Goal: Information Seeking & Learning: Find specific fact

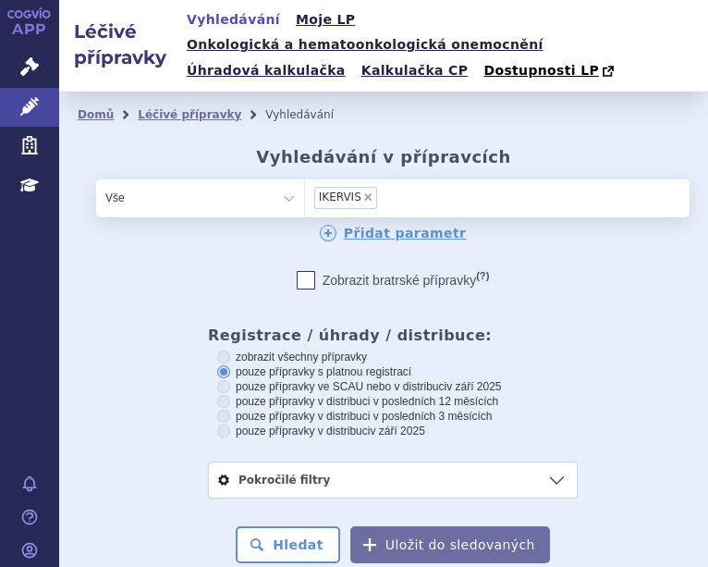
click at [355, 187] on li "× IKERVIS" at bounding box center [345, 198] width 63 height 22
click at [305, 178] on select "IKERVIS" at bounding box center [304, 196] width 1 height 37
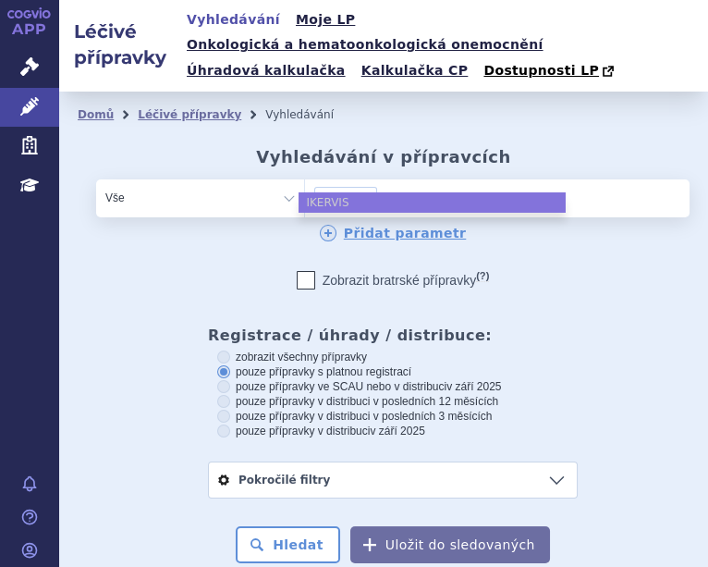
click at [362, 191] on span "×" at bounding box center [367, 196] width 11 height 11
click at [305, 178] on select "IKERVIS" at bounding box center [304, 196] width 1 height 37
select select
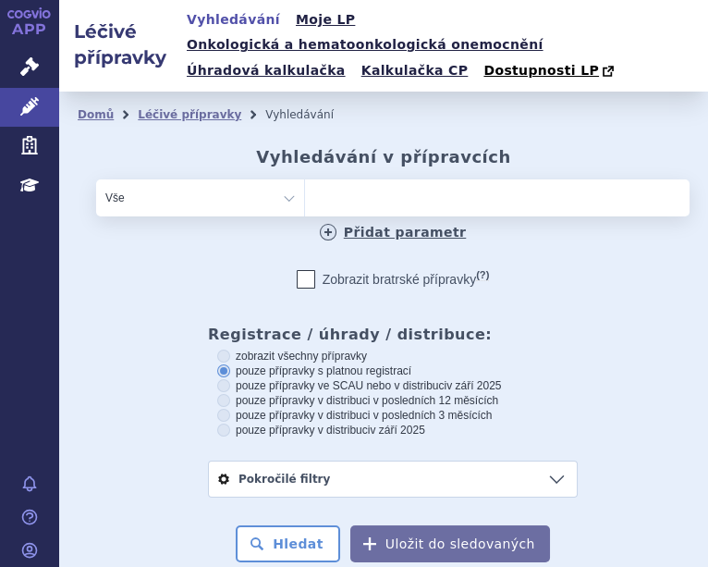
paste input "MARCUMAR"
type input "MARCUMAR"
select select "MARCUMAR"
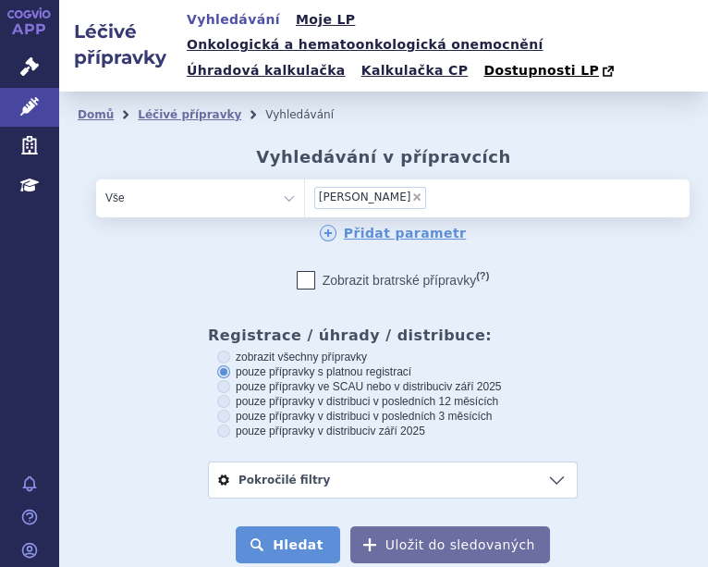
click at [300, 526] on button "Hledat" at bounding box center [288, 544] width 104 height 37
click at [411, 191] on span "×" at bounding box center [416, 196] width 11 height 11
click at [305, 178] on select "MARCUMAR" at bounding box center [304, 196] width 1 height 37
select select
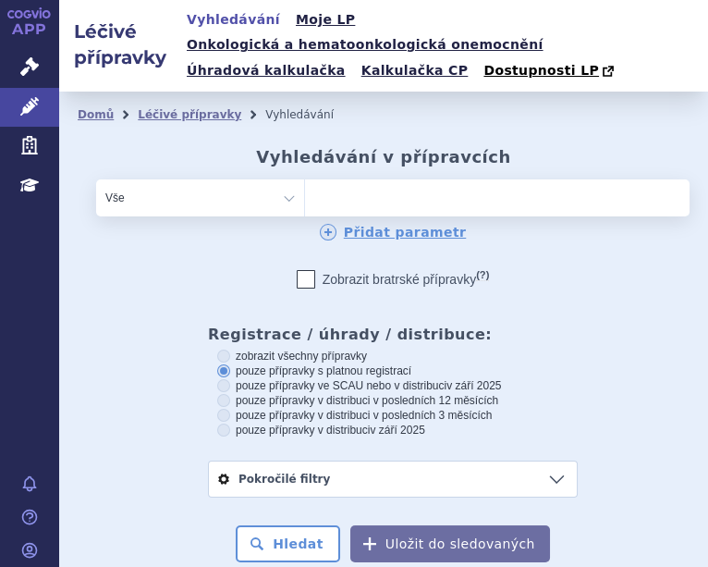
type input "0268142"
select select "0268142"
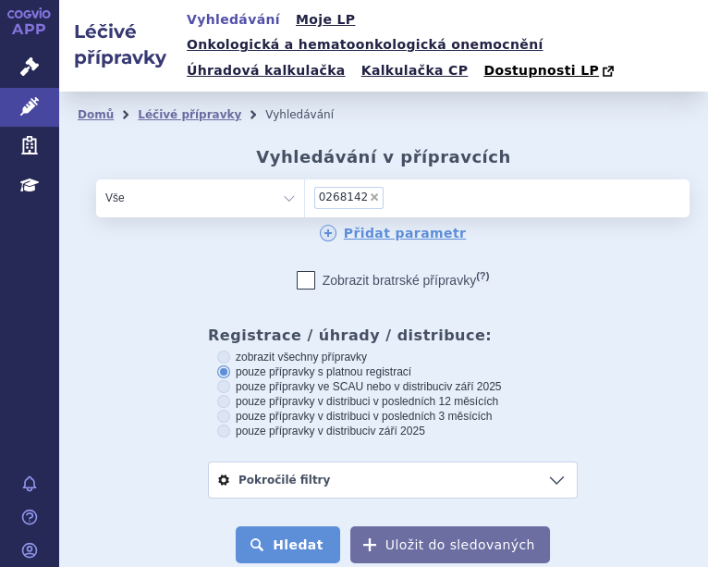
click at [271, 526] on button "Hledat" at bounding box center [288, 544] width 104 height 37
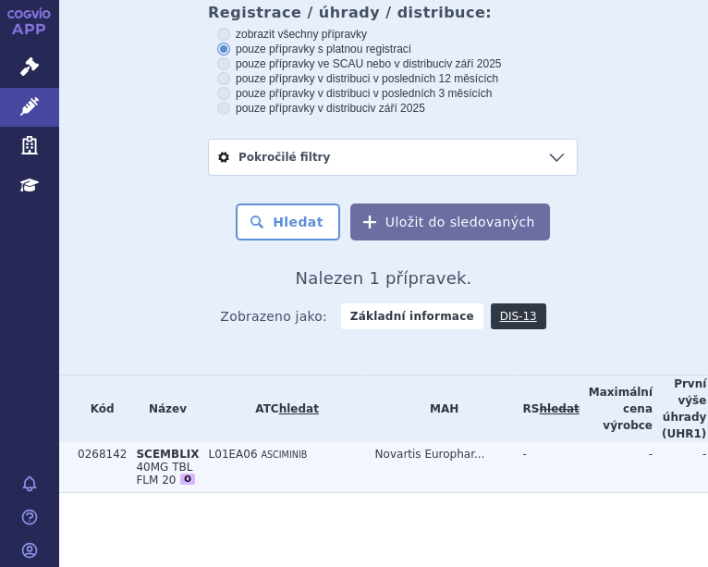
click at [200, 469] on td "L01EA06 ASCIMINIB" at bounding box center [283, 467] width 166 height 51
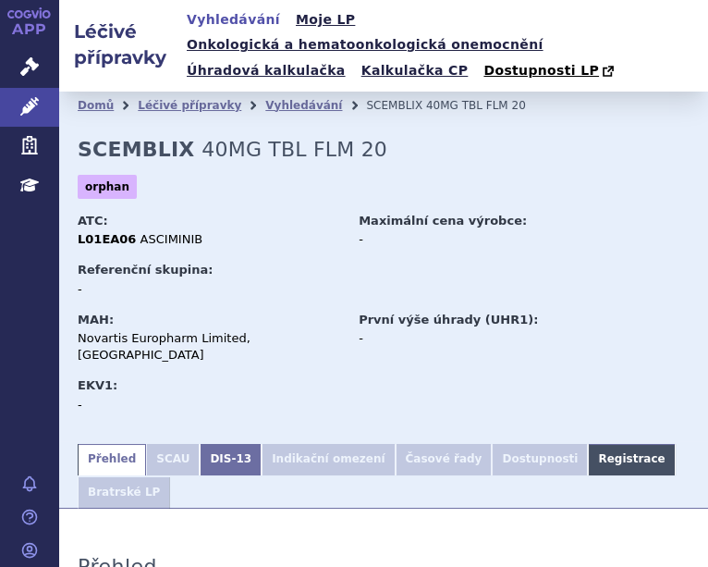
click at [588, 444] on link "Registrace" at bounding box center [631, 459] width 87 height 31
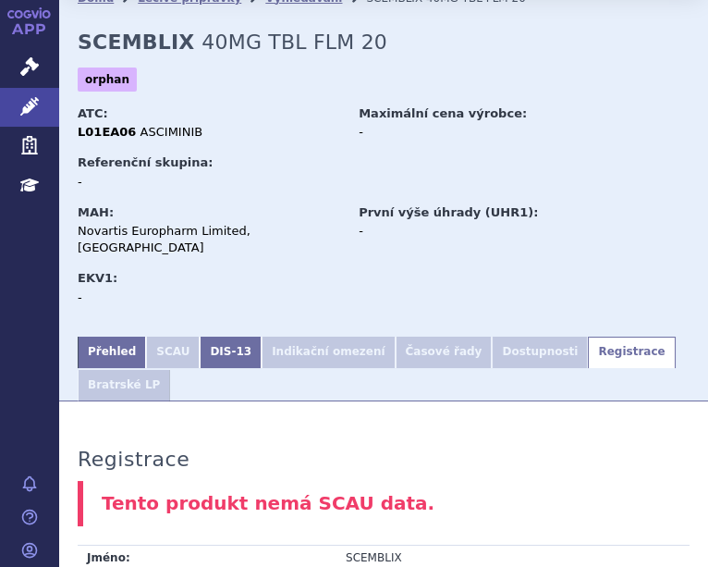
scroll to position [99, 0]
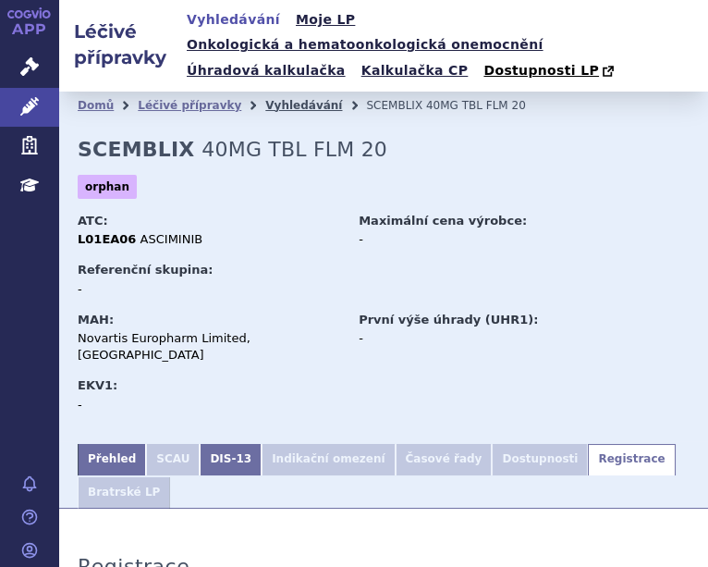
click at [282, 99] on link "Vyhledávání" at bounding box center [303, 105] width 77 height 13
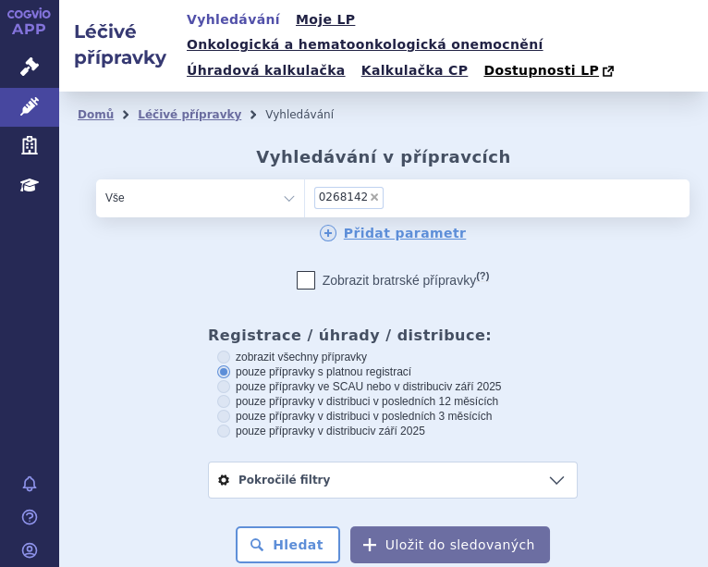
click at [369, 191] on span "×" at bounding box center [374, 196] width 11 height 11
click at [305, 178] on select "0268142" at bounding box center [304, 196] width 1 height 37
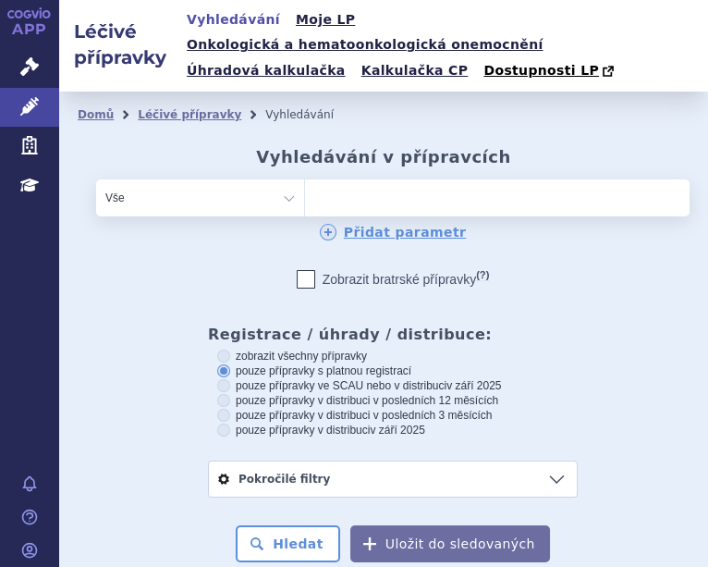
select select
type input "0223002"
select select "0223002"
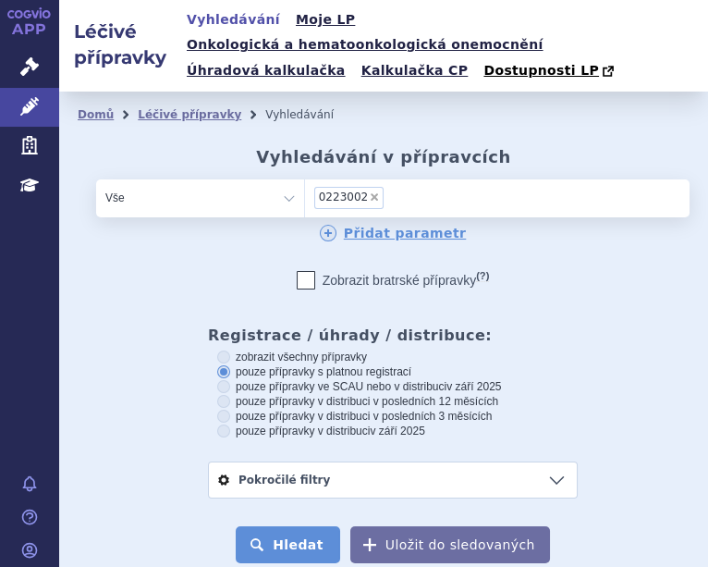
click at [275, 526] on button "Hledat" at bounding box center [288, 544] width 104 height 37
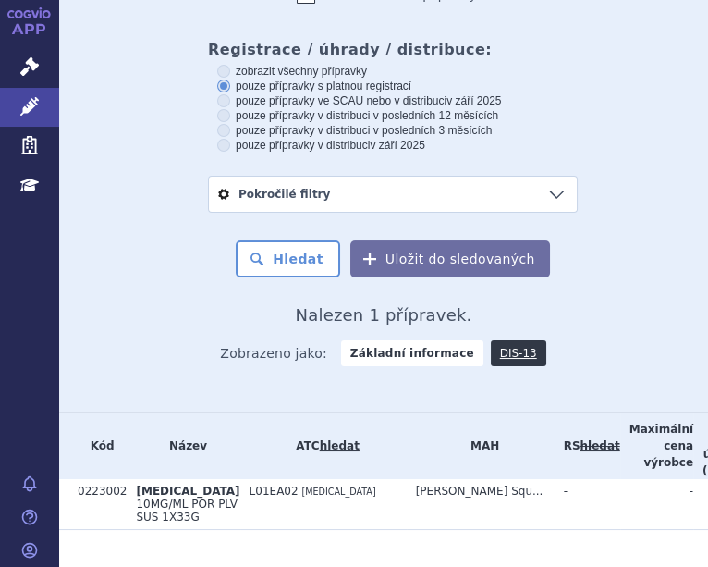
scroll to position [337, 0]
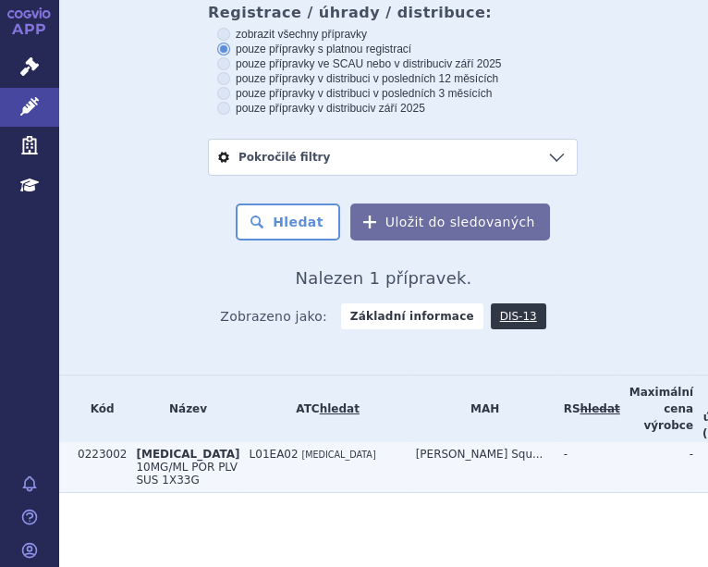
click at [297, 442] on td "L01EA02 [MEDICAL_DATA]" at bounding box center [323, 467] width 166 height 51
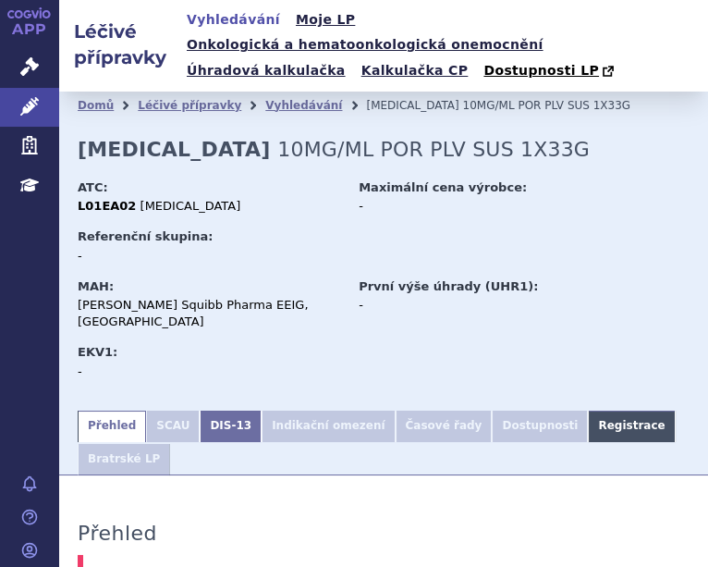
click at [588, 410] on link "Registrace" at bounding box center [631, 425] width 87 height 31
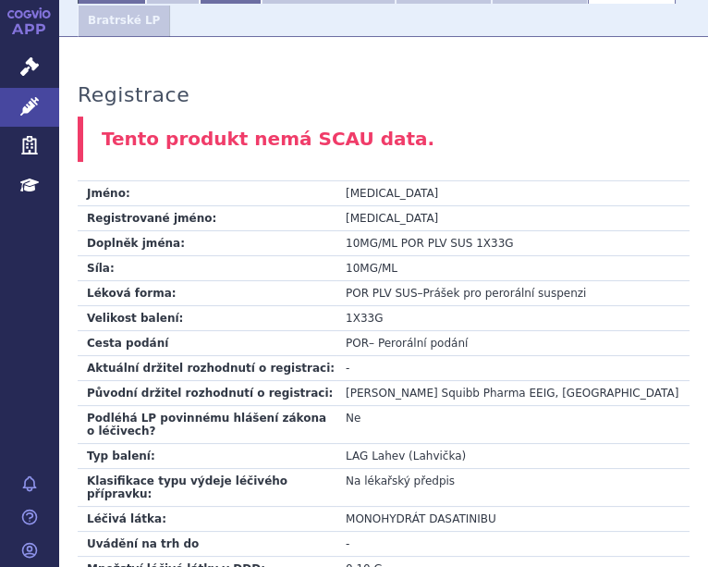
scroll to position [430, 0]
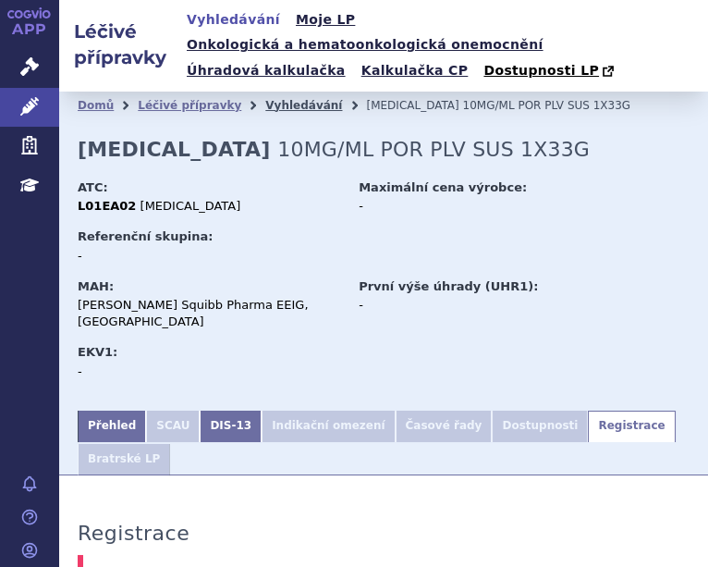
click at [289, 99] on link "Vyhledávání" at bounding box center [303, 105] width 77 height 13
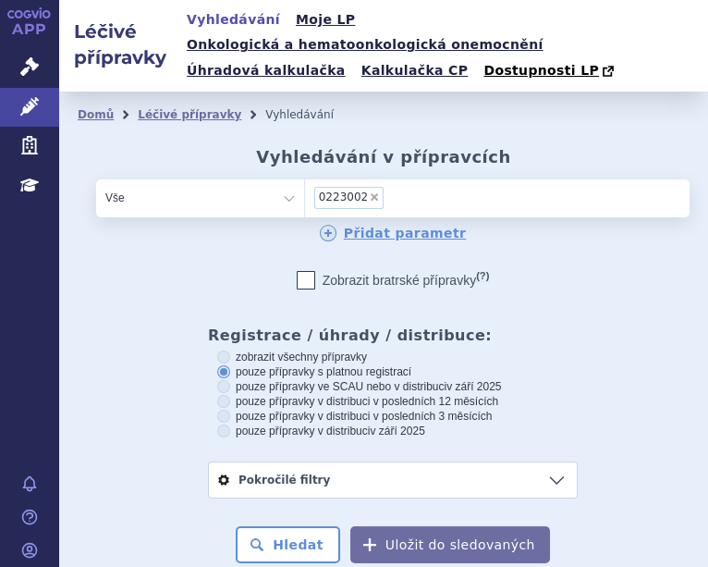
click at [369, 191] on span "×" at bounding box center [374, 196] width 11 height 11
click at [305, 178] on select "0223002" at bounding box center [304, 196] width 1 height 37
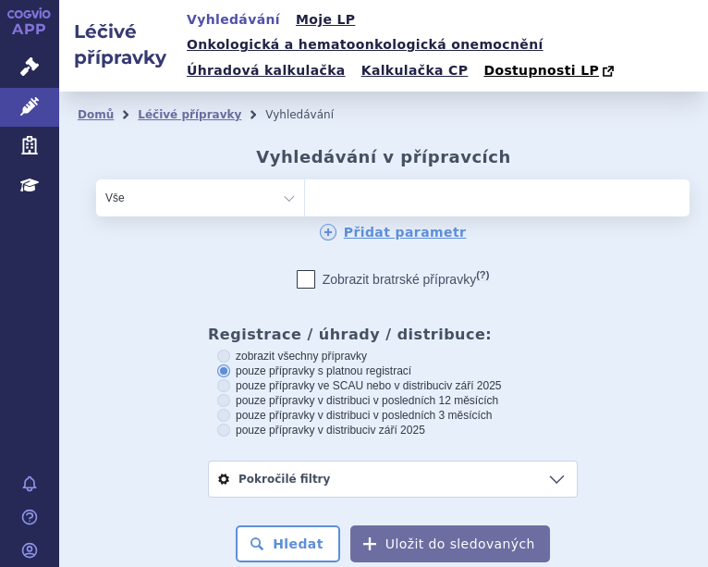
select select
type input "DAPSON"
select select "DAPSON"
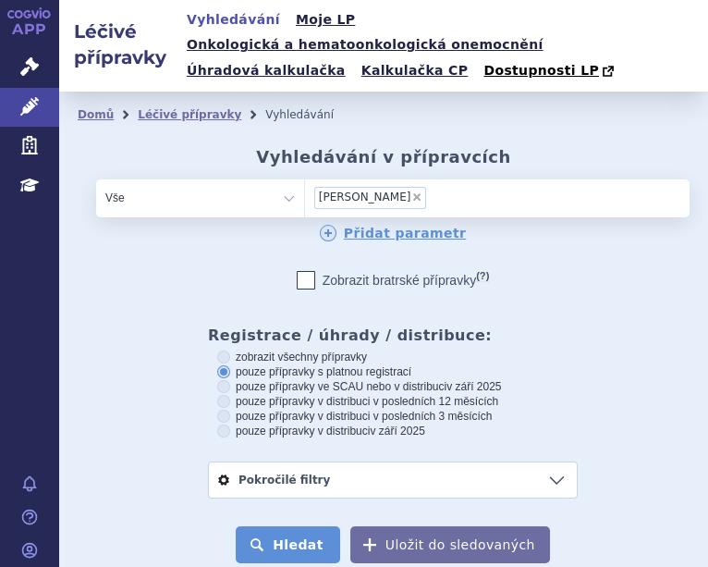
click at [287, 526] on button "Hledat" at bounding box center [288, 544] width 104 height 37
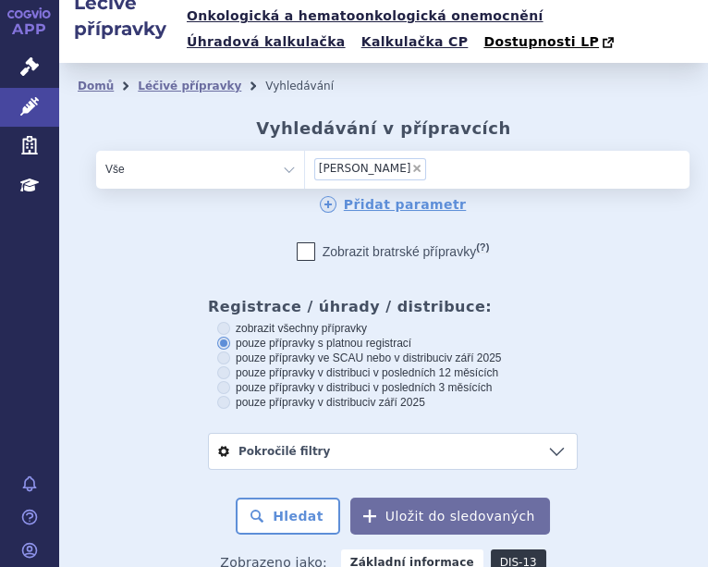
scroll to position [22, 0]
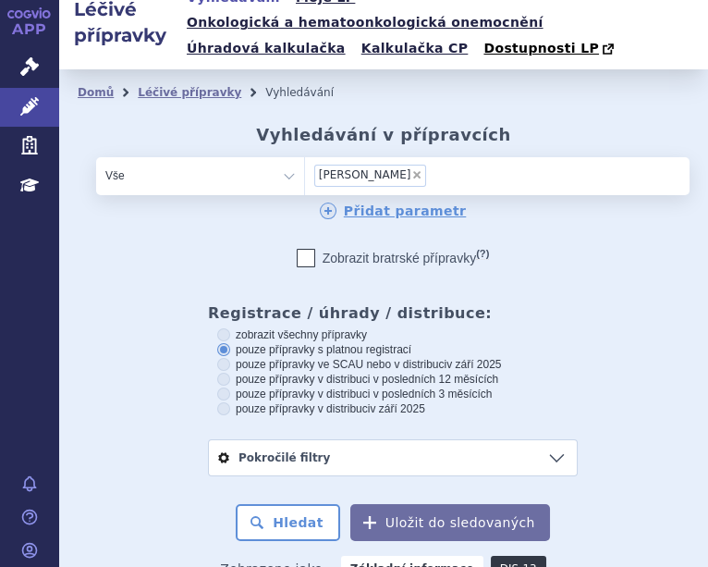
click at [411, 169] on span "×" at bounding box center [416, 174] width 11 height 11
click at [305, 156] on select "[PERSON_NAME]" at bounding box center [304, 174] width 1 height 37
select select
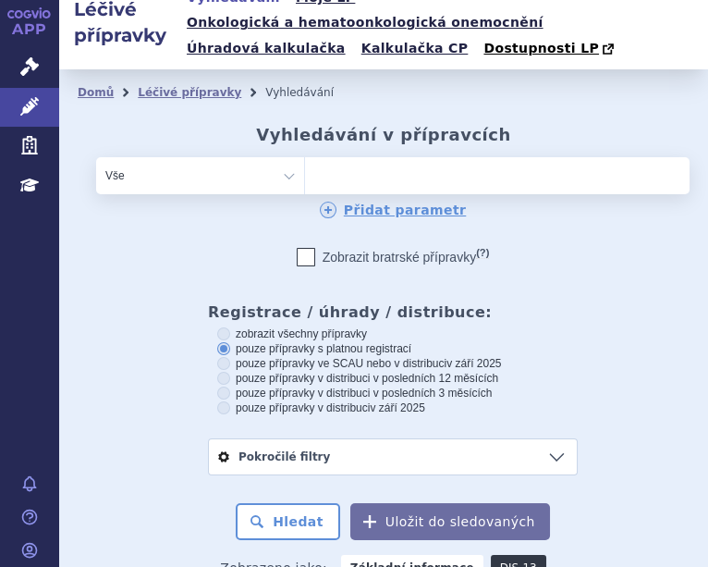
type input "HALDOL DECANOATO"
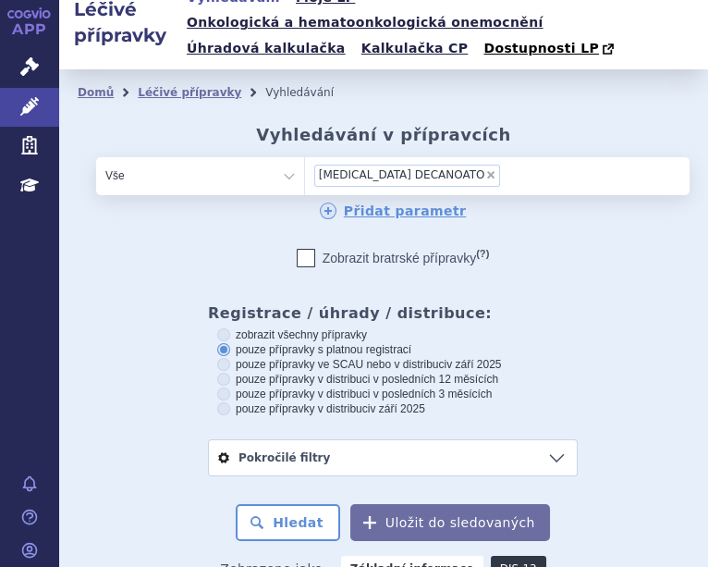
click at [363, 168] on span "HALDOL DECANOATO" at bounding box center [402, 174] width 166 height 13
click at [305, 156] on select "DAPSON HALDOL DECANOATO" at bounding box center [304, 174] width 1 height 37
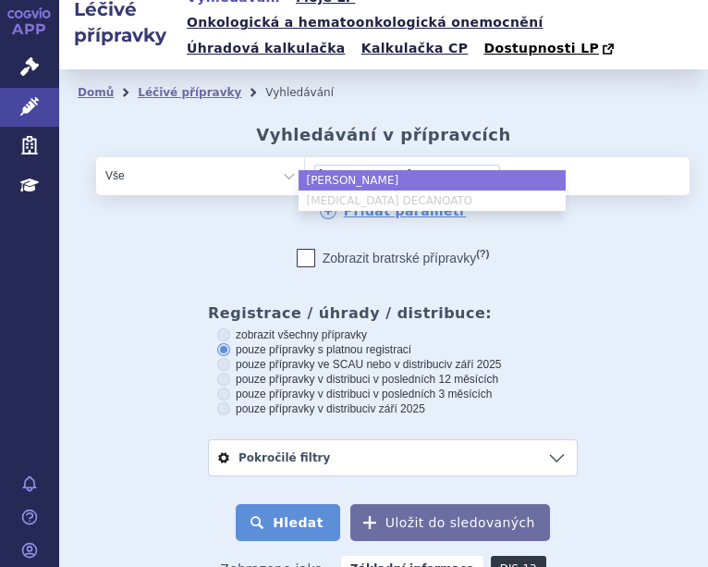
select select "DAPSON"
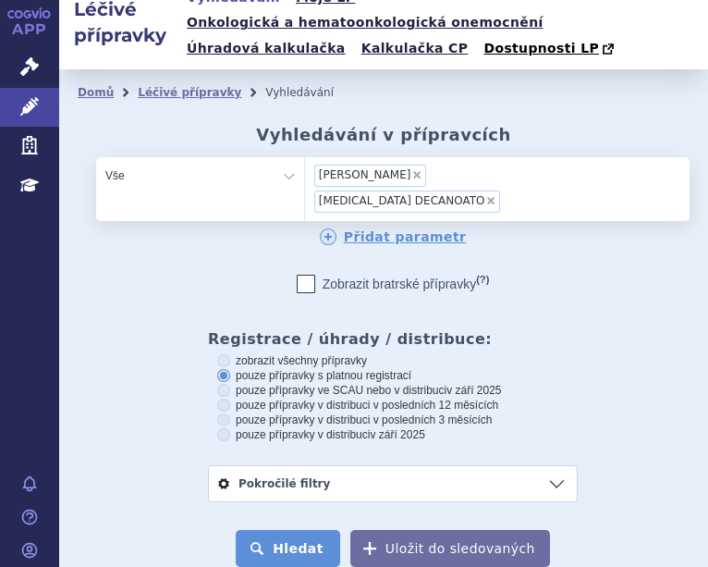
click at [290, 530] on button "Hledat" at bounding box center [288, 548] width 104 height 37
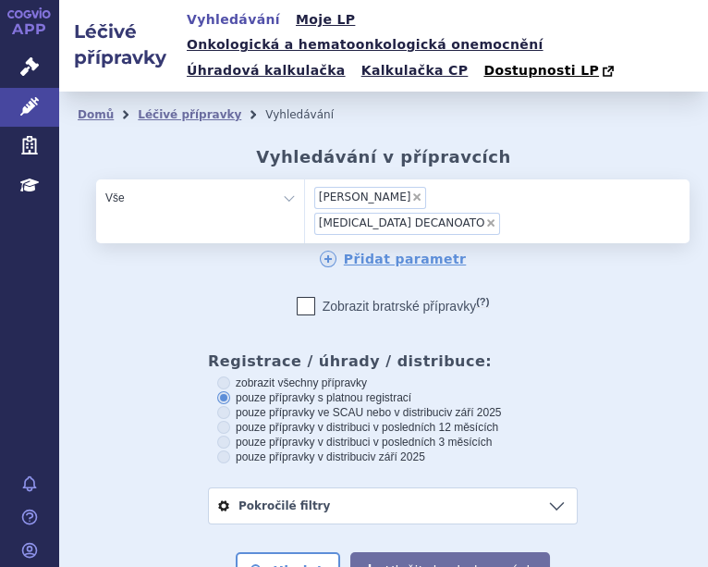
click at [491, 217] on span "×" at bounding box center [490, 222] width 11 height 11
click at [305, 178] on select "[PERSON_NAME] [MEDICAL_DATA] DECANOATO" at bounding box center [304, 196] width 1 height 37
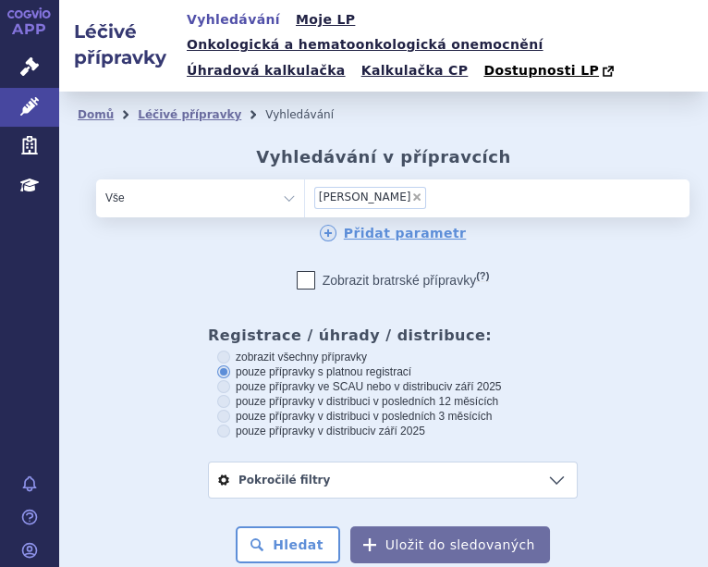
click at [411, 191] on span "×" at bounding box center [416, 196] width 11 height 11
click at [305, 178] on select "DAPSON HALDOL DECANOATO" at bounding box center [304, 196] width 1 height 37
select select
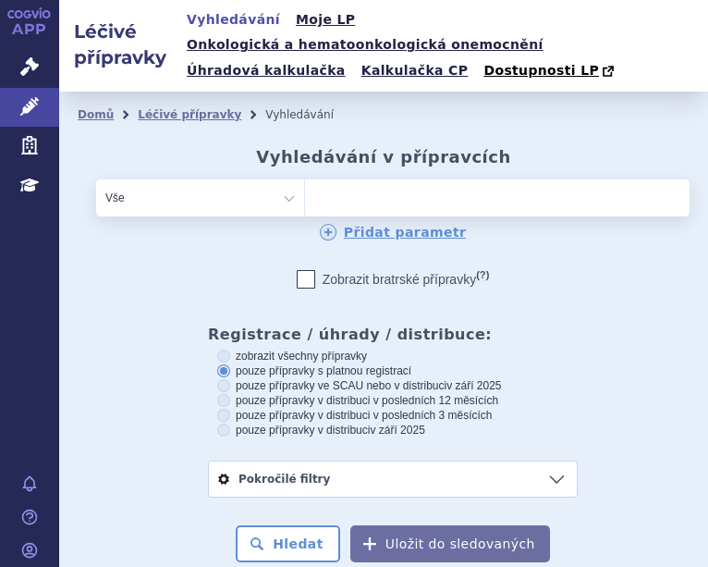
type input "ARTANE"
select select "ARTANE"
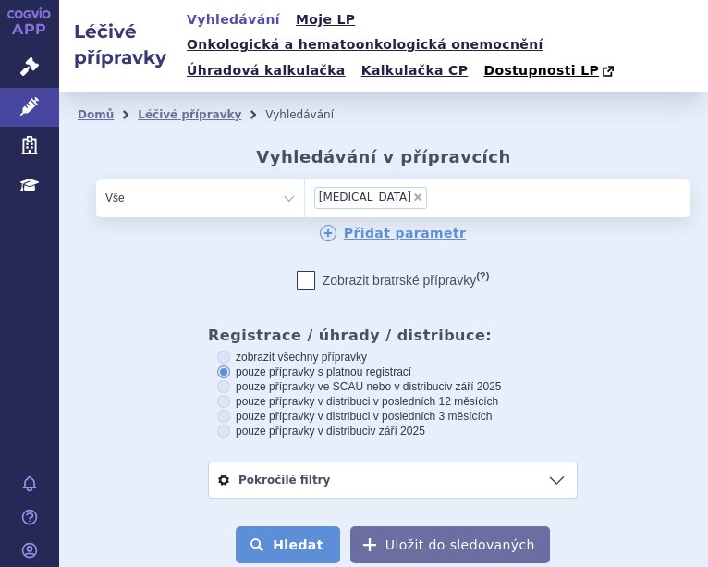
click at [275, 526] on button "Hledat" at bounding box center [288, 544] width 104 height 37
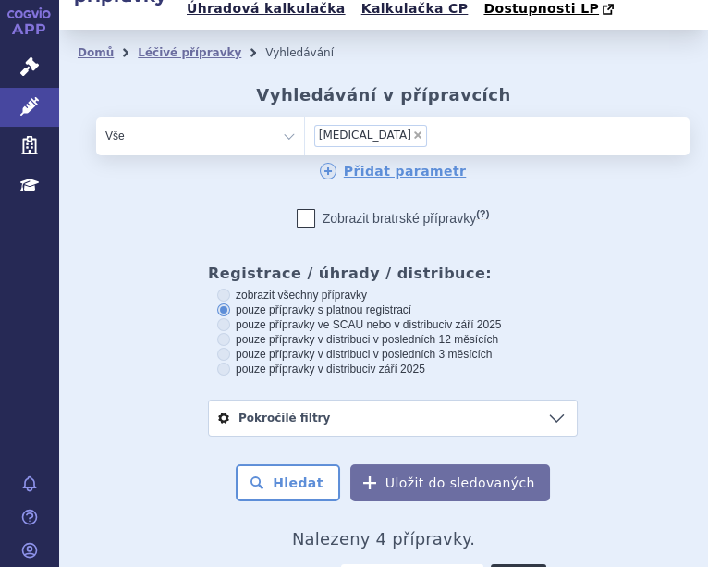
scroll to position [16, 0]
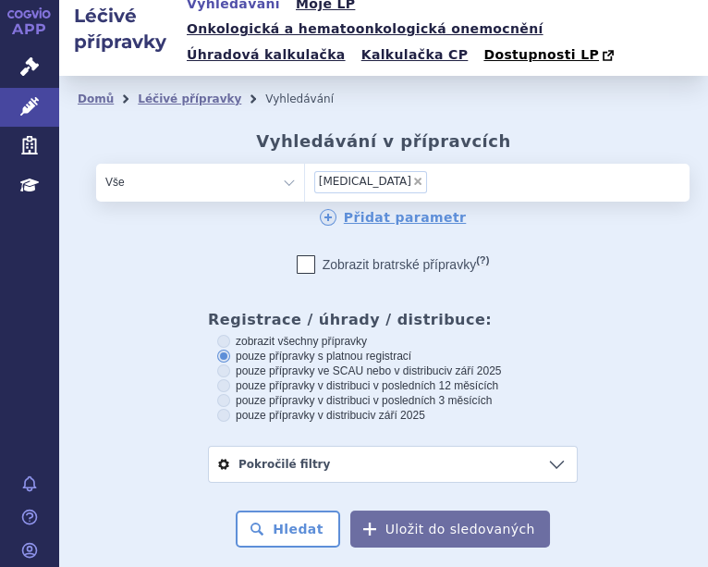
click at [412, 176] on span "×" at bounding box center [417, 181] width 11 height 11
click at [305, 163] on select "[MEDICAL_DATA]" at bounding box center [304, 181] width 1 height 37
select select
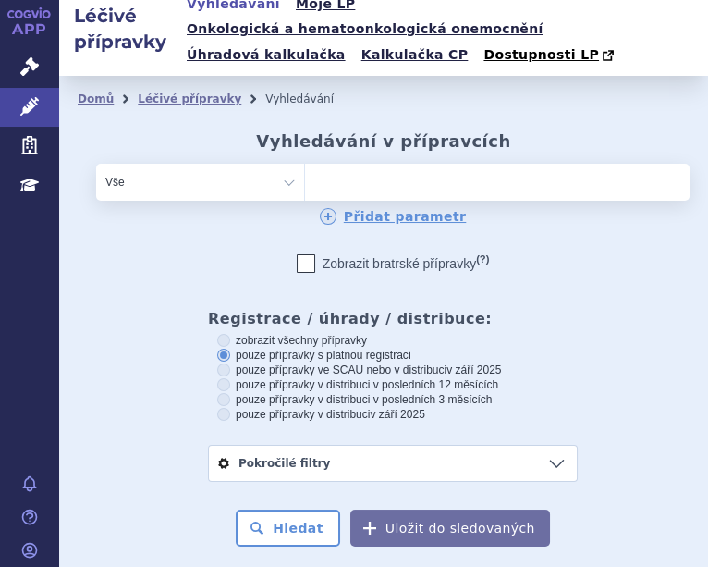
type input "MINT – [MEDICAL_DATA]"
select select "MINT – [MEDICAL_DATA]"
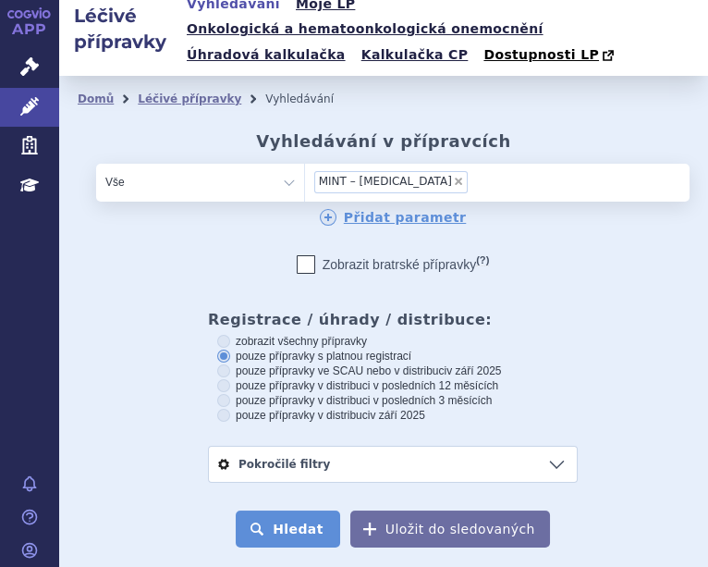
click at [285, 513] on button "Hledat" at bounding box center [288, 528] width 104 height 37
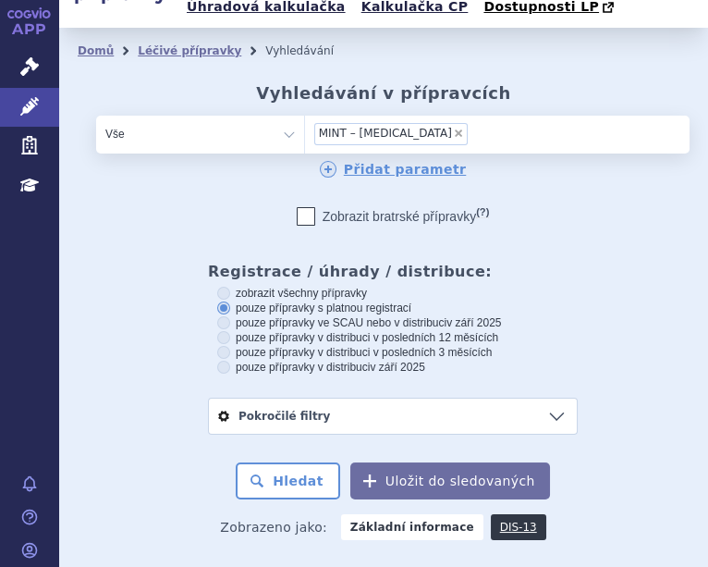
scroll to position [14, 0]
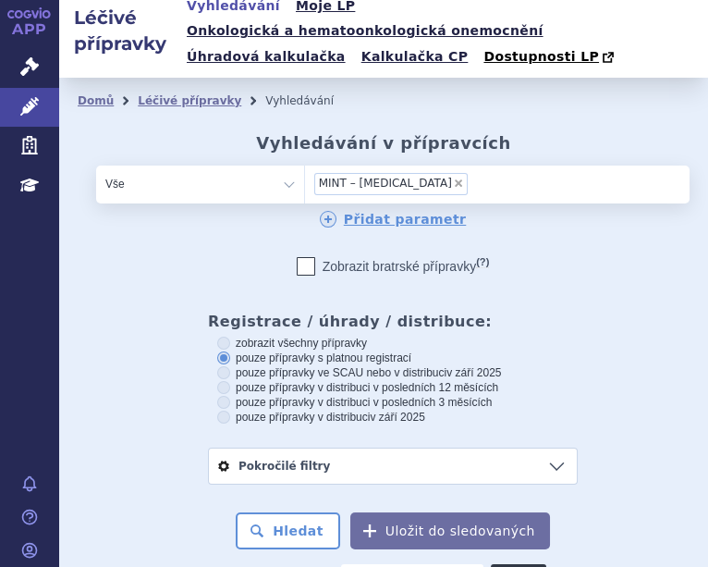
click at [411, 173] on li "× MINT – [MEDICAL_DATA]" at bounding box center [390, 184] width 153 height 22
click at [305, 165] on select "MINT – [MEDICAL_DATA]" at bounding box center [304, 183] width 1 height 37
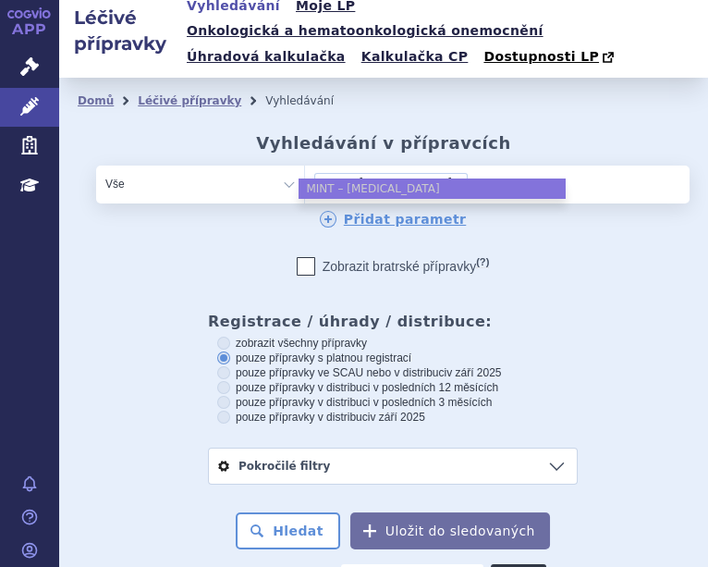
click at [453, 177] on span "×" at bounding box center [458, 182] width 11 height 11
click at [305, 165] on select "MINT – NADOLOL" at bounding box center [304, 183] width 1 height 37
select select
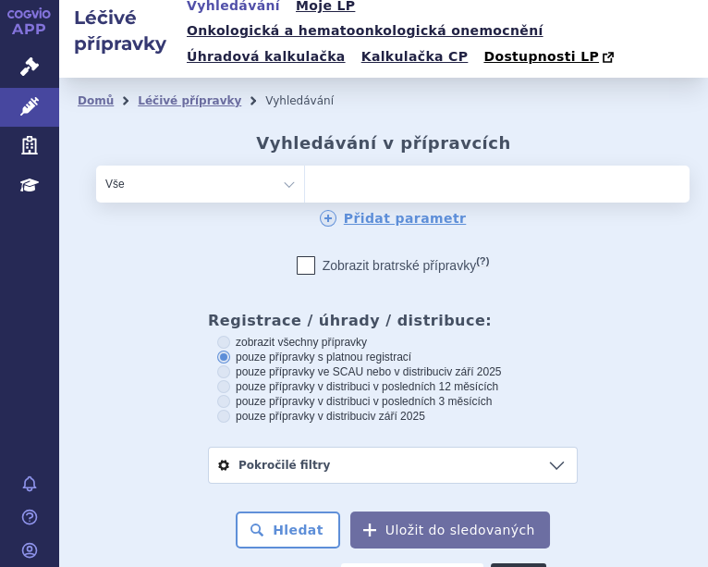
type input "LONOLOX"
select select "LONOLOX"
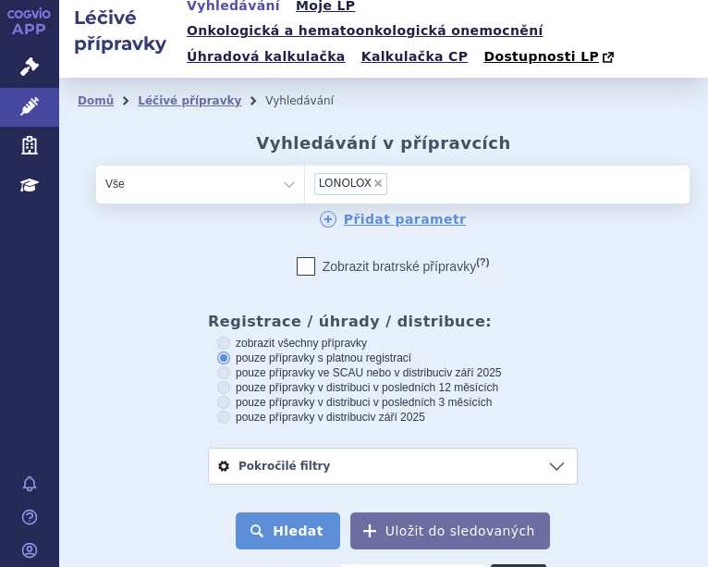
click at [296, 517] on button "Hledat" at bounding box center [288, 530] width 104 height 37
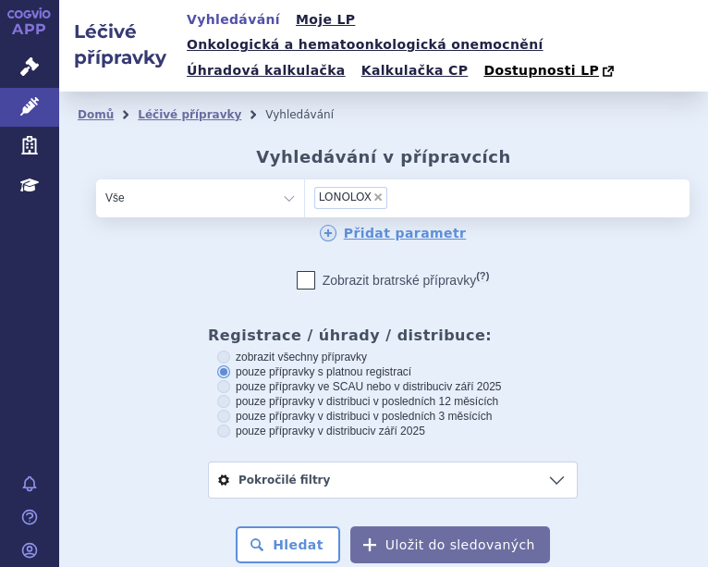
click at [373, 191] on span "×" at bounding box center [378, 196] width 11 height 11
click at [305, 178] on select "LONOLOX" at bounding box center [304, 196] width 1 height 37
select select
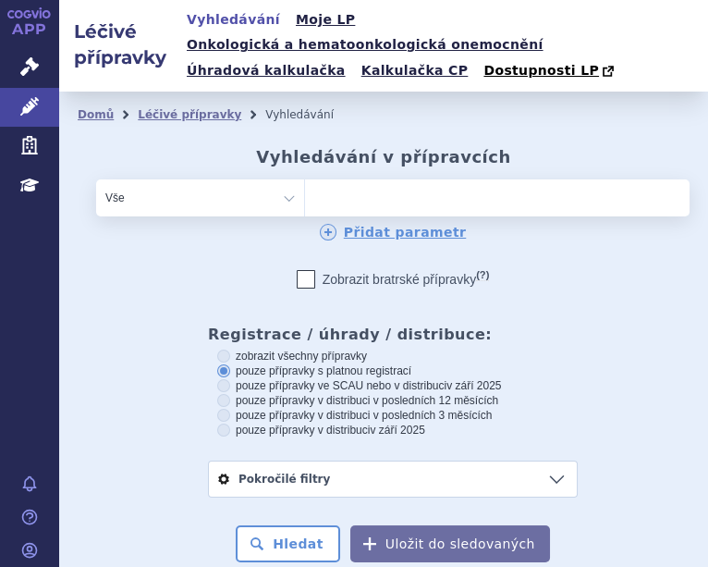
type input "PEGASYS"
select select "PEGASYS"
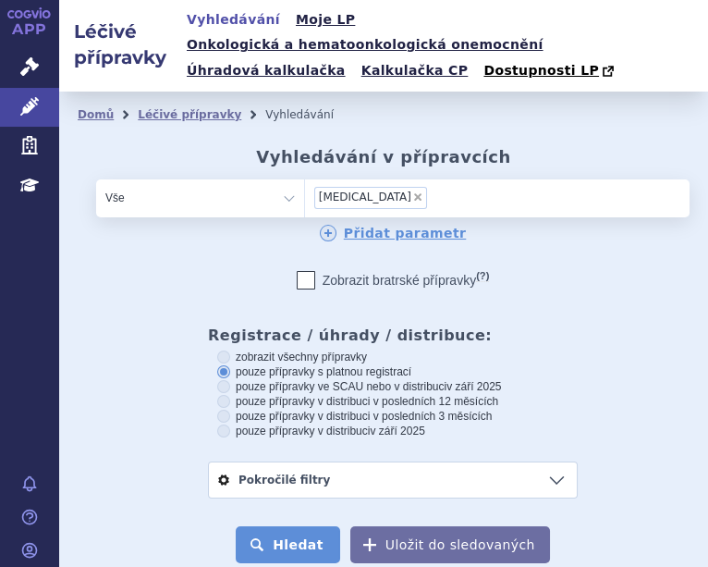
click at [299, 526] on button "Hledat" at bounding box center [288, 544] width 104 height 37
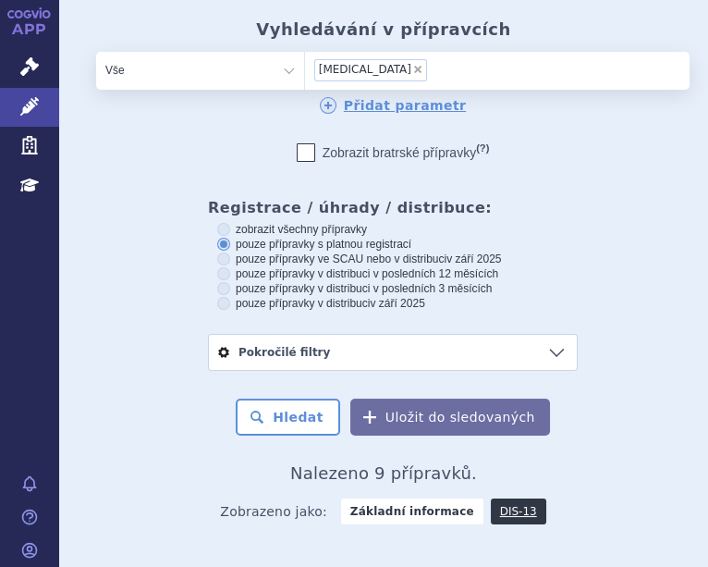
scroll to position [50, 0]
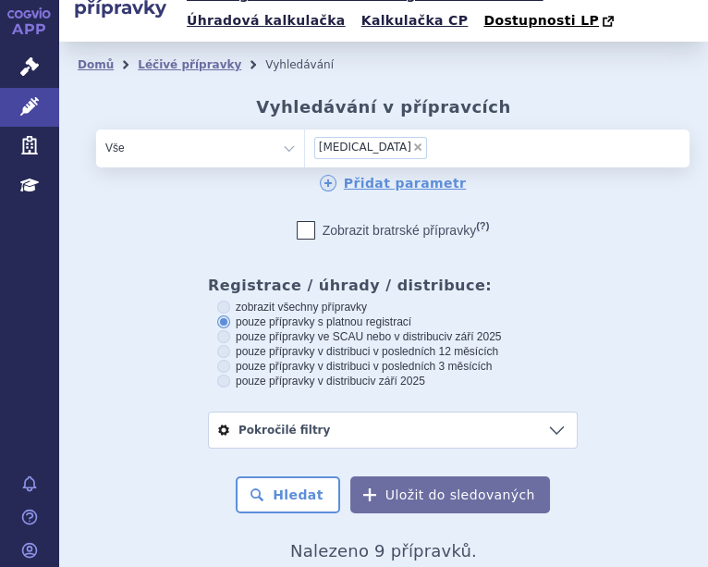
click at [412, 141] on span "×" at bounding box center [417, 146] width 11 height 11
click at [305, 128] on select "PEGASYS" at bounding box center [304, 146] width 1 height 37
select select
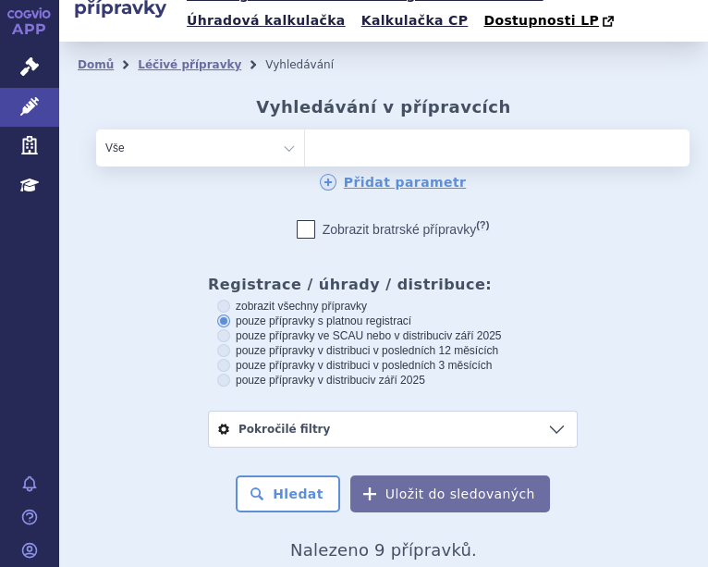
type input "DOVPRELA"
select select "DOVPRELA"
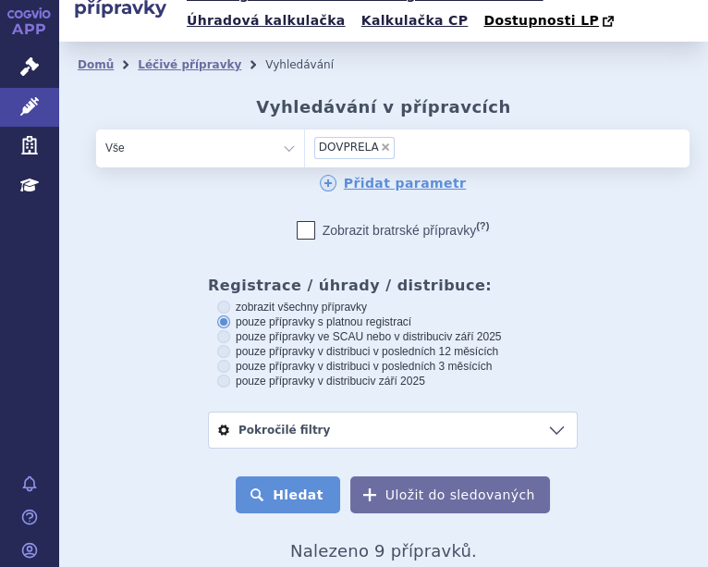
click at [296, 483] on button "Hledat" at bounding box center [288, 494] width 104 height 37
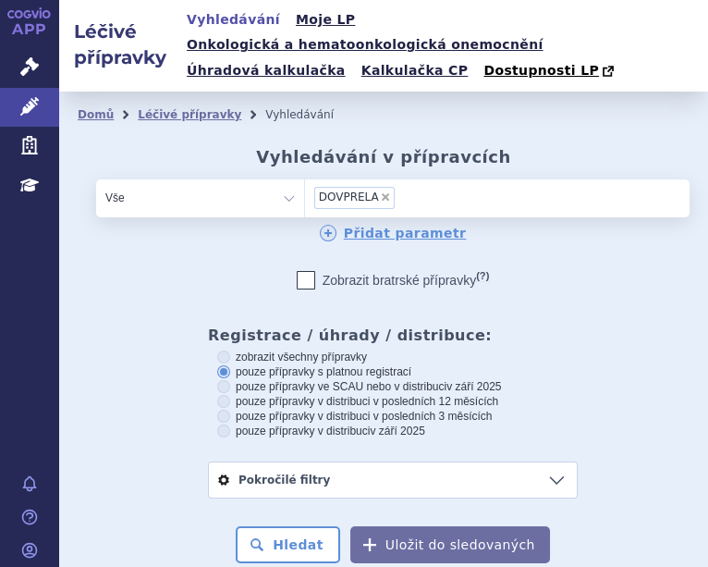
scroll to position [592, 0]
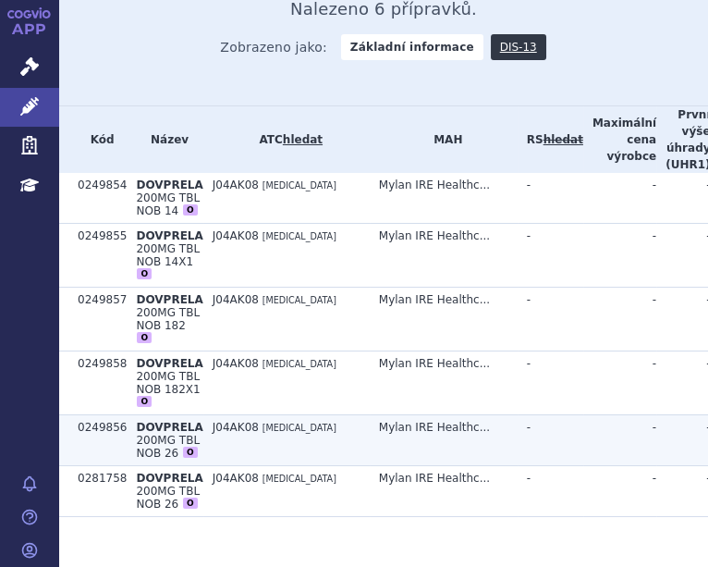
click at [204, 414] on td "J04AK08 [MEDICAL_DATA]" at bounding box center [286, 439] width 166 height 51
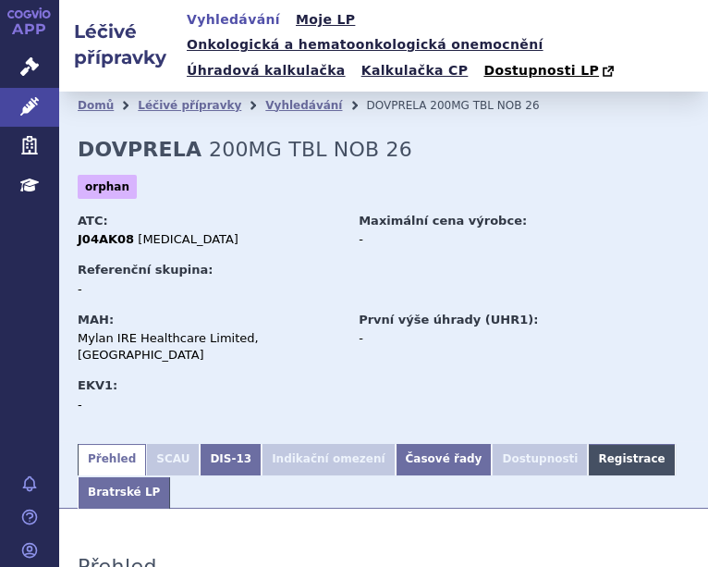
click at [588, 444] on link "Registrace" at bounding box center [631, 459] width 87 height 31
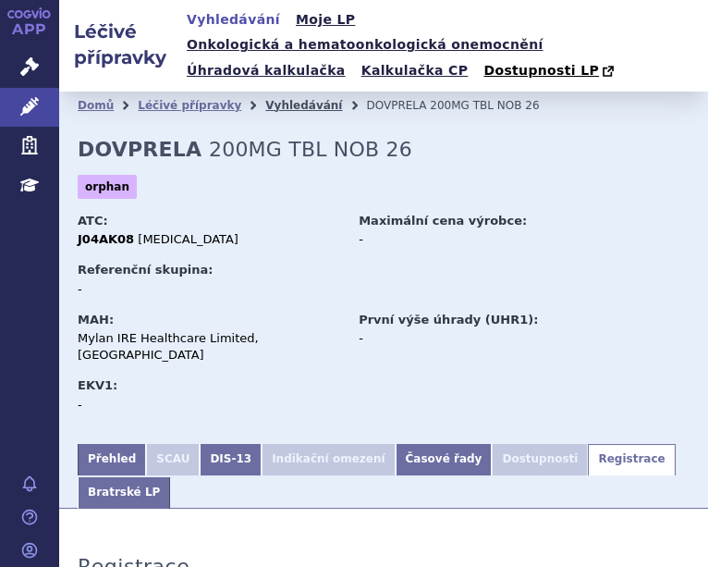
click at [265, 99] on link "Vyhledávání" at bounding box center [303, 105] width 77 height 13
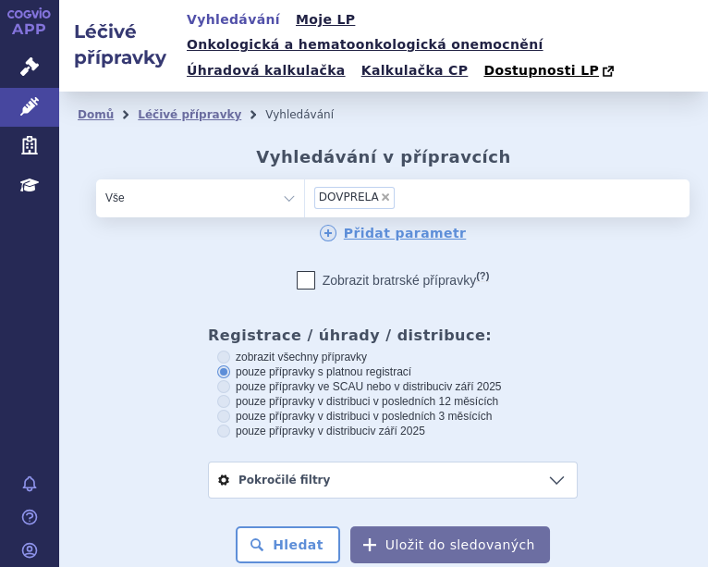
click at [380, 191] on span "×" at bounding box center [385, 196] width 11 height 11
click at [305, 178] on select "DOVPRELA" at bounding box center [304, 196] width 1 height 37
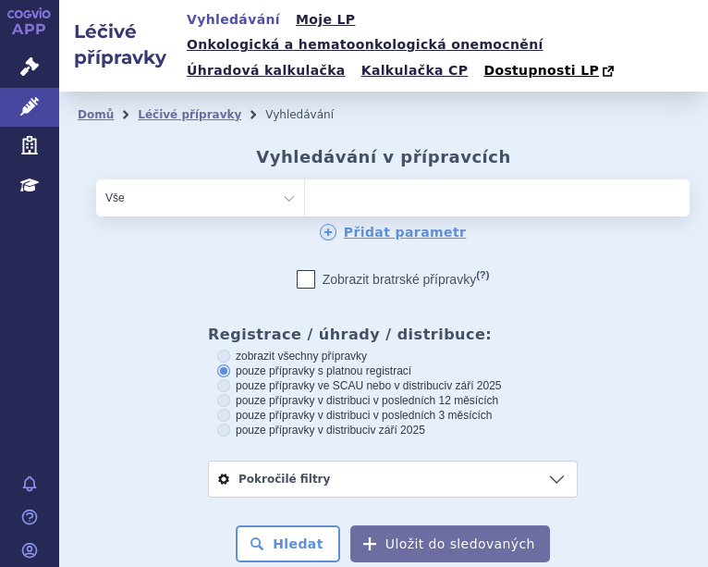
select select
type input "[MEDICAL_DATA]"
select select "[MEDICAL_DATA]"
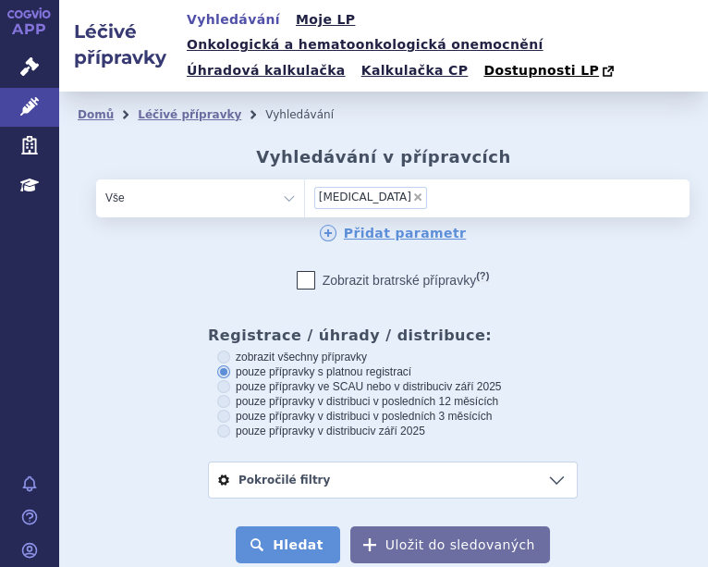
click at [300, 526] on button "Hledat" at bounding box center [288, 544] width 104 height 37
click at [412, 191] on span "×" at bounding box center [417, 196] width 11 height 11
click at [305, 178] on select "THIOLA" at bounding box center [304, 196] width 1 height 37
select select
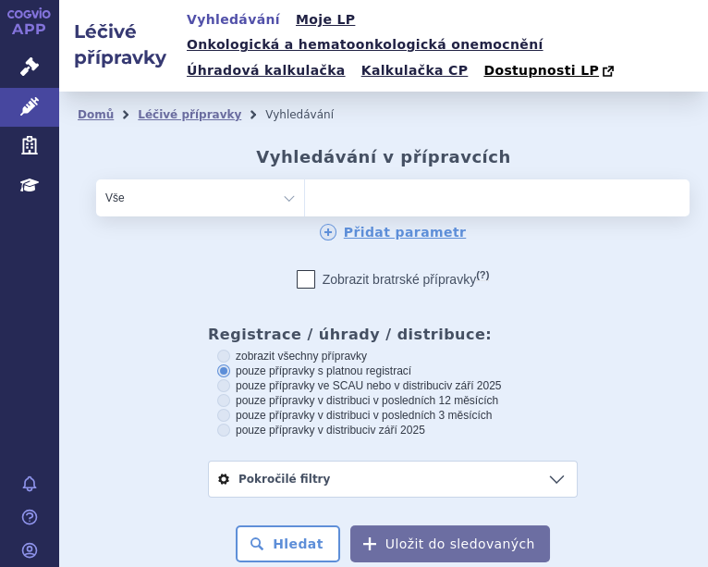
type input "[MEDICAL_DATA] AUROBINDO"
select select "[MEDICAL_DATA] AUROBINDO"
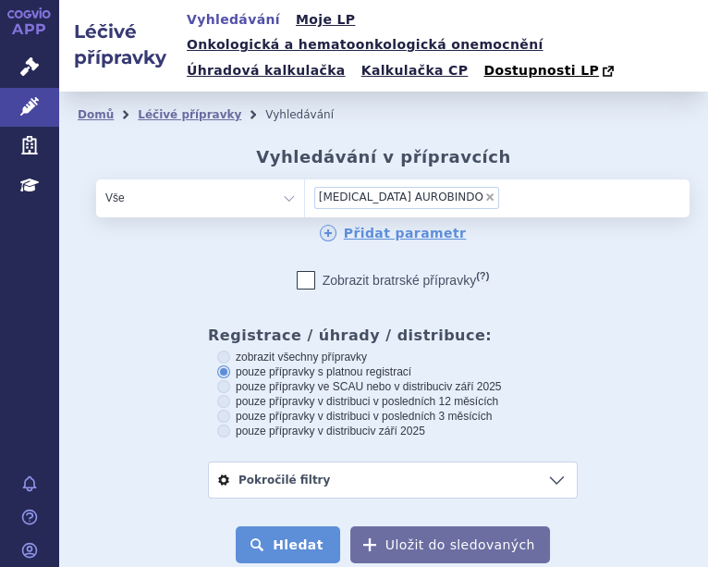
click at [293, 535] on button "Hledat" at bounding box center [288, 544] width 104 height 37
